Goal: Task Accomplishment & Management: Use online tool/utility

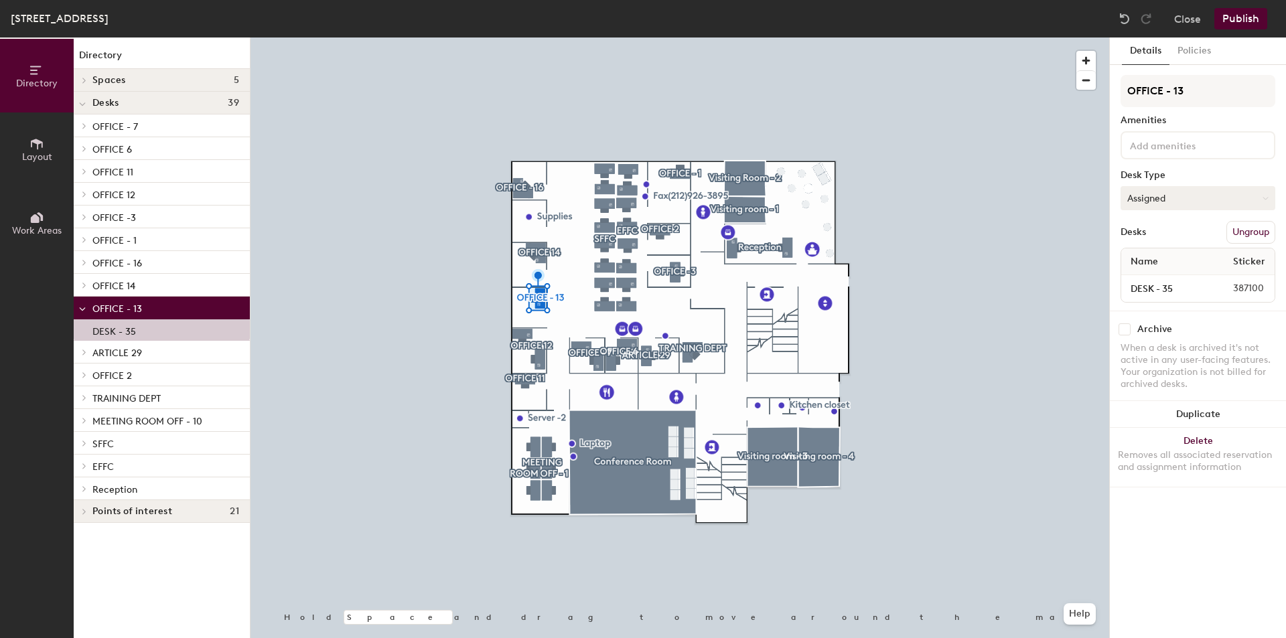
click at [1166, 196] on button "Assigned" at bounding box center [1198, 198] width 155 height 24
click at [44, 157] on span "Layout" at bounding box center [37, 156] width 30 height 11
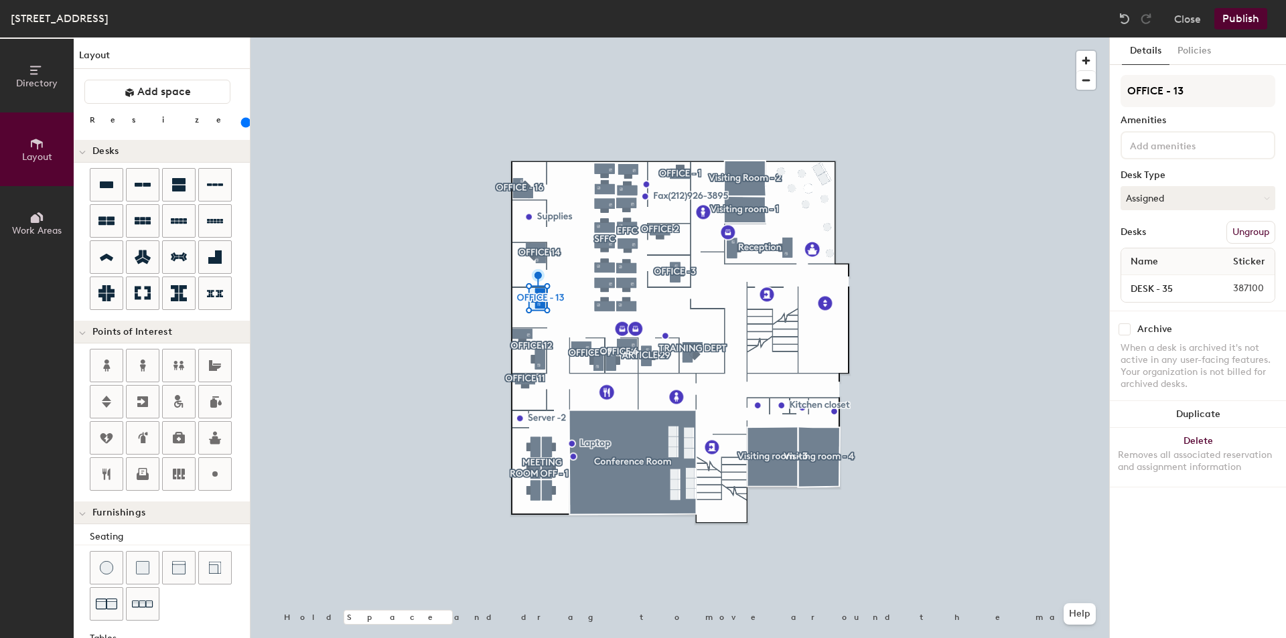
click at [38, 221] on icon at bounding box center [35, 218] width 9 height 9
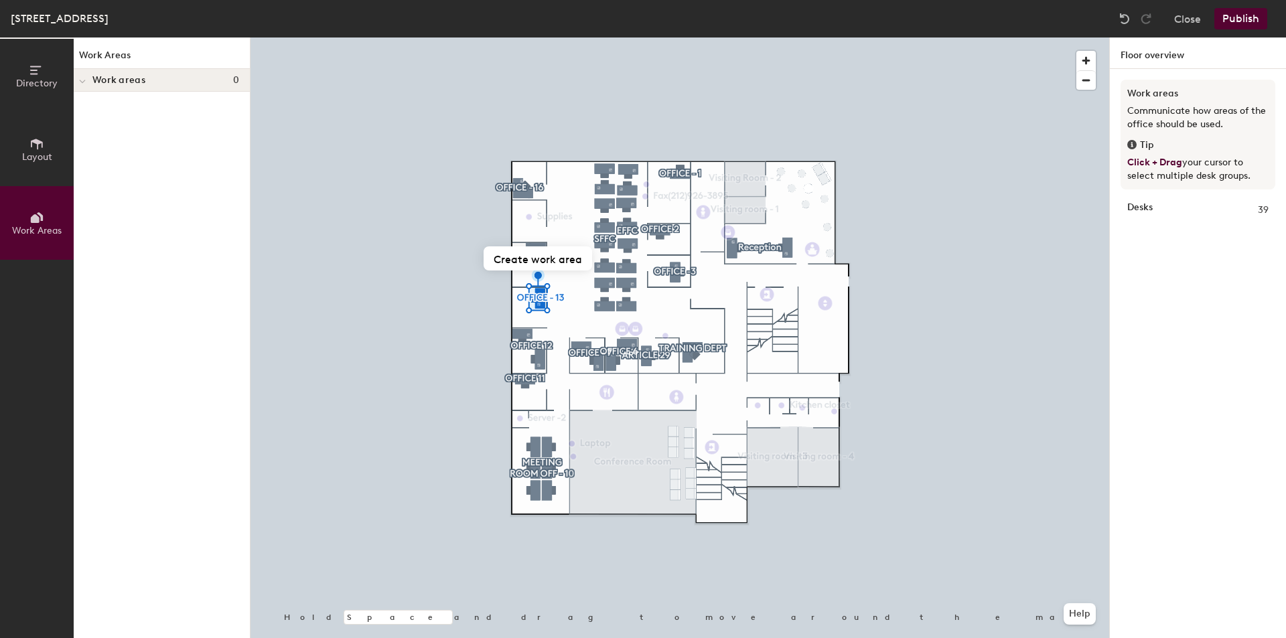
click at [1202, 18] on div "Close Publish" at bounding box center [1194, 18] width 161 height 21
click at [1192, 17] on button "Close" at bounding box center [1187, 18] width 27 height 21
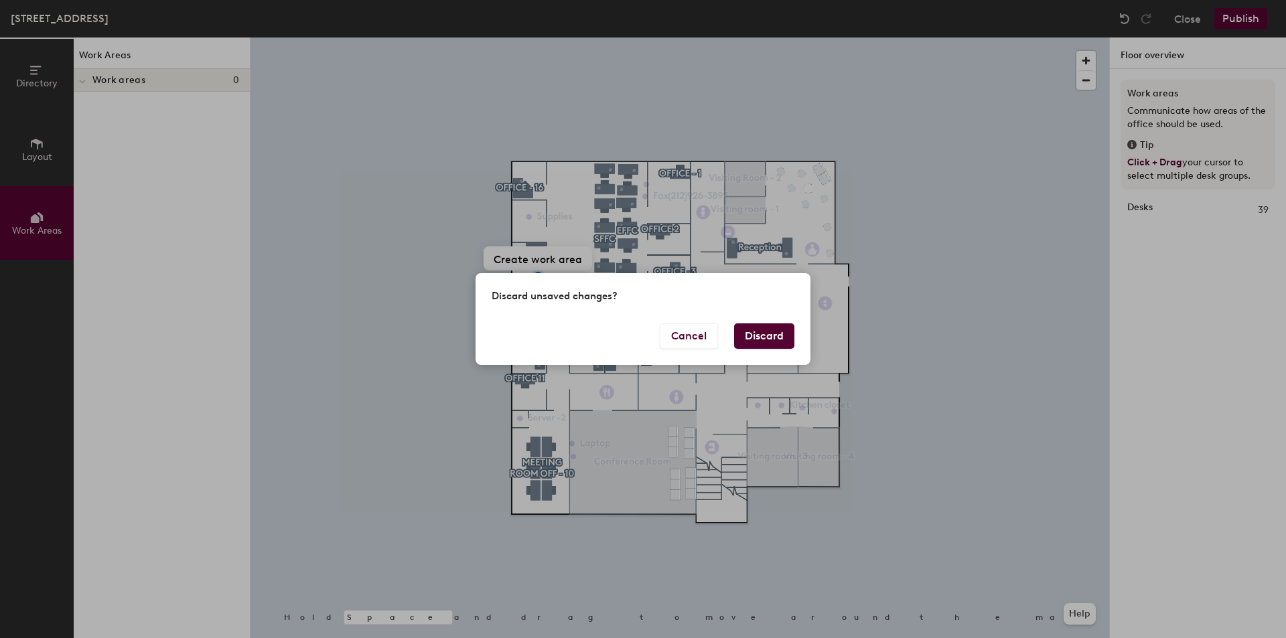
click at [782, 334] on button "Discard" at bounding box center [764, 336] width 60 height 25
